Goal: Transaction & Acquisition: Download file/media

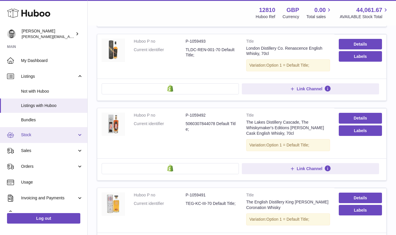
click at [34, 135] on span "Stock" at bounding box center [49, 135] width 56 height 6
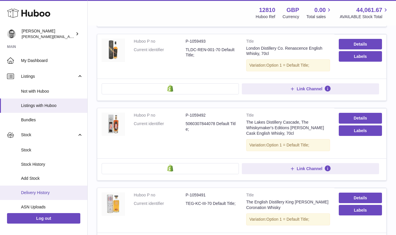
click at [46, 192] on span "Delivery History" at bounding box center [52, 193] width 62 height 6
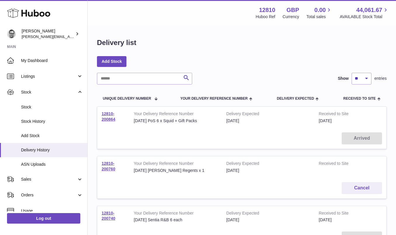
click at [106, 116] on td "12810-200864" at bounding box center [113, 117] width 32 height 21
click at [107, 118] on link "12810-200864" at bounding box center [109, 116] width 14 height 10
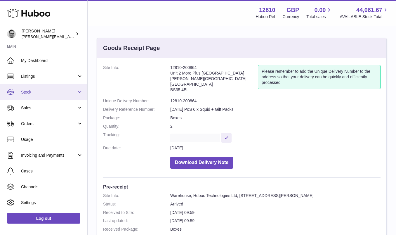
click at [44, 91] on span "Stock" at bounding box center [49, 92] width 56 height 6
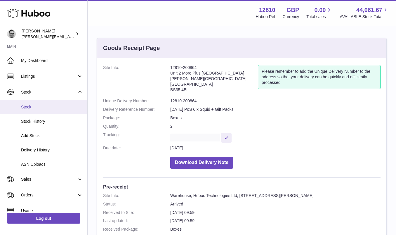
click at [38, 109] on span "Stock" at bounding box center [52, 107] width 62 height 6
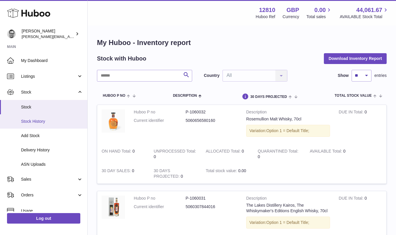
click at [45, 121] on span "Stock History" at bounding box center [52, 121] width 62 height 6
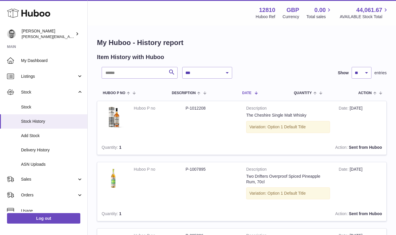
click at [252, 93] on span at bounding box center [253, 92] width 5 height 5
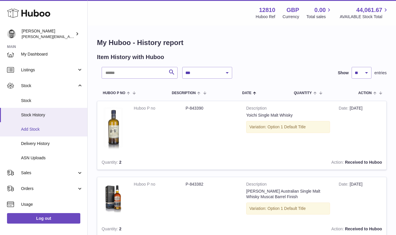
scroll to position [6, 0]
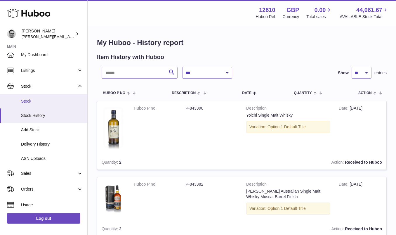
click at [30, 101] on span "Stock" at bounding box center [52, 101] width 62 height 6
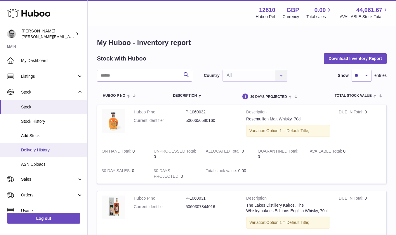
click at [39, 151] on span "Delivery History" at bounding box center [52, 150] width 62 height 6
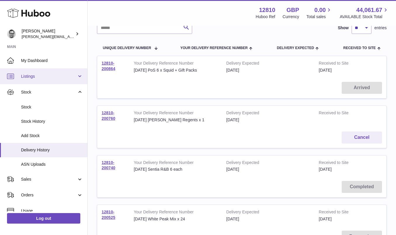
click at [37, 74] on span "Listings" at bounding box center [49, 77] width 56 height 6
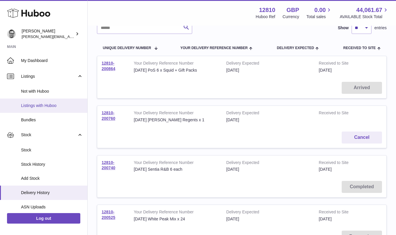
click at [47, 105] on span "Listings with Huboo" at bounding box center [52, 106] width 62 height 6
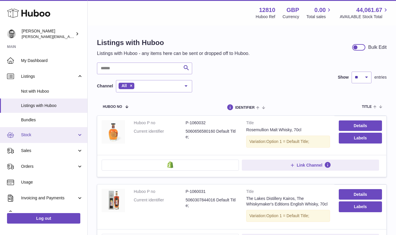
click at [30, 136] on span "Stock" at bounding box center [49, 135] width 56 height 6
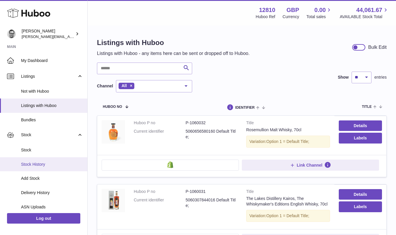
click at [38, 164] on span "Stock History" at bounding box center [52, 164] width 62 height 6
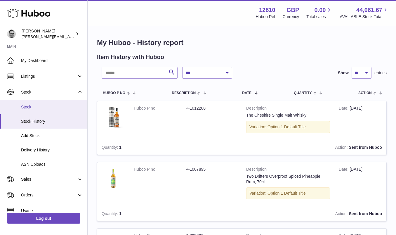
click at [29, 108] on span "Stock" at bounding box center [52, 107] width 62 height 6
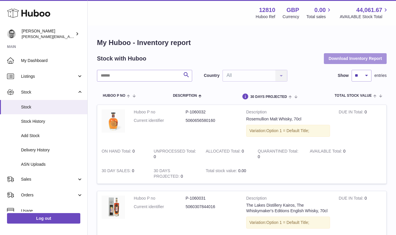
click at [350, 60] on button "Download Inventory Report" at bounding box center [355, 58] width 63 height 11
click at [191, 45] on h1 "My Huboo - Inventory report" at bounding box center [242, 42] width 290 height 9
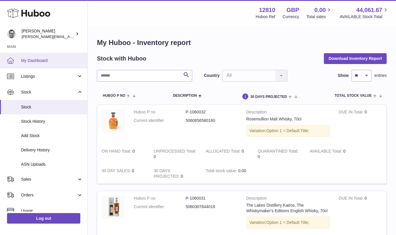
click at [36, 61] on span "My Dashboard" at bounding box center [52, 61] width 62 height 6
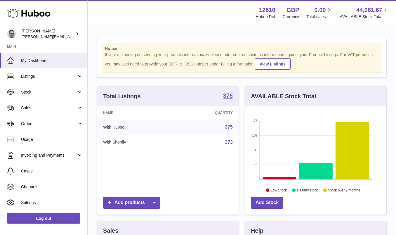
scroll to position [91, 141]
click at [356, 154] on icon at bounding box center [352, 150] width 34 height 57
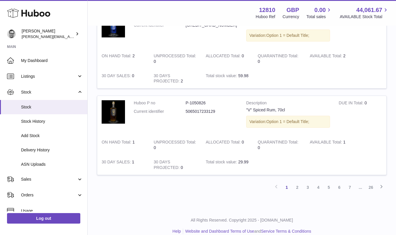
scroll to position [831, 0]
